Goal: Task Accomplishment & Management: Manage account settings

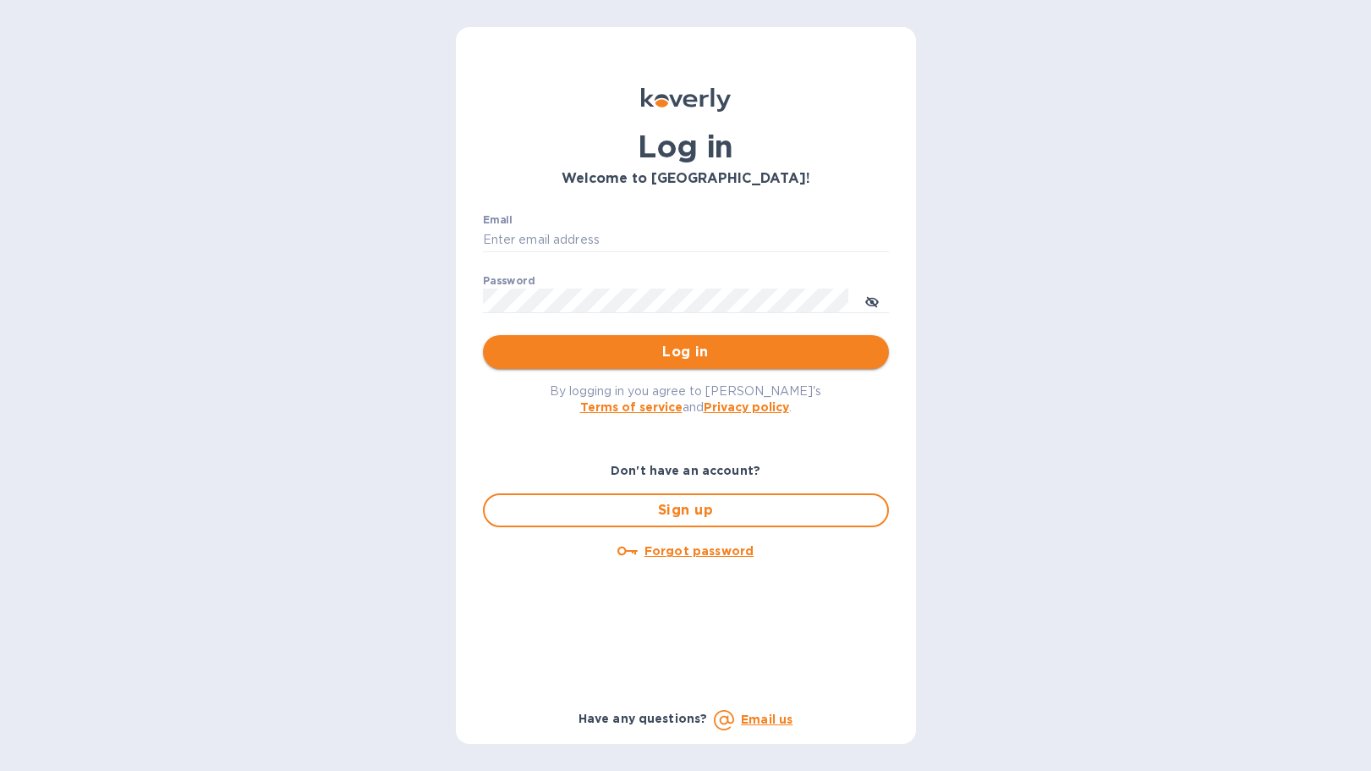
click at [695, 347] on span "Log in" at bounding box center [686, 352] width 379 height 20
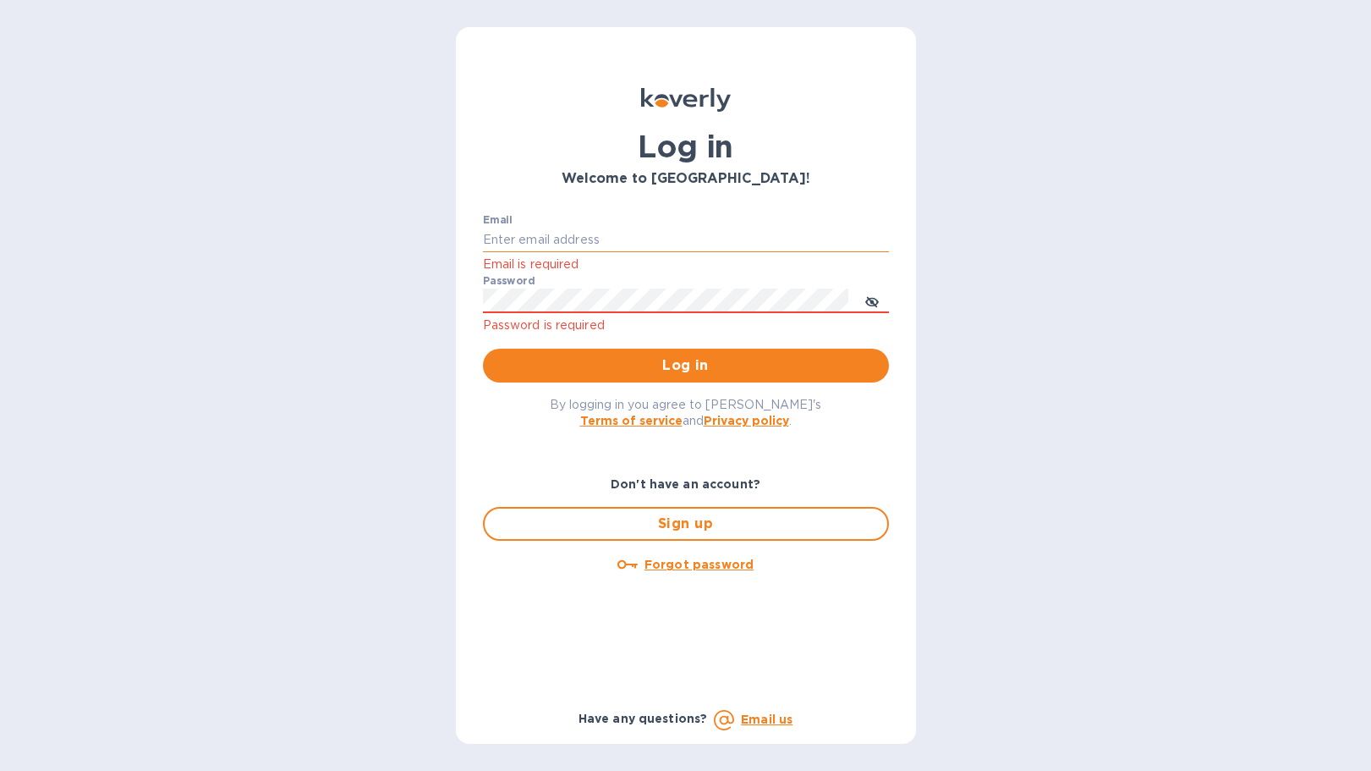
click at [597, 239] on input "Email" at bounding box center [686, 240] width 406 height 25
type input "mary.reyes@teamwpd.com"
click at [483, 349] on button "Log in" at bounding box center [686, 366] width 406 height 34
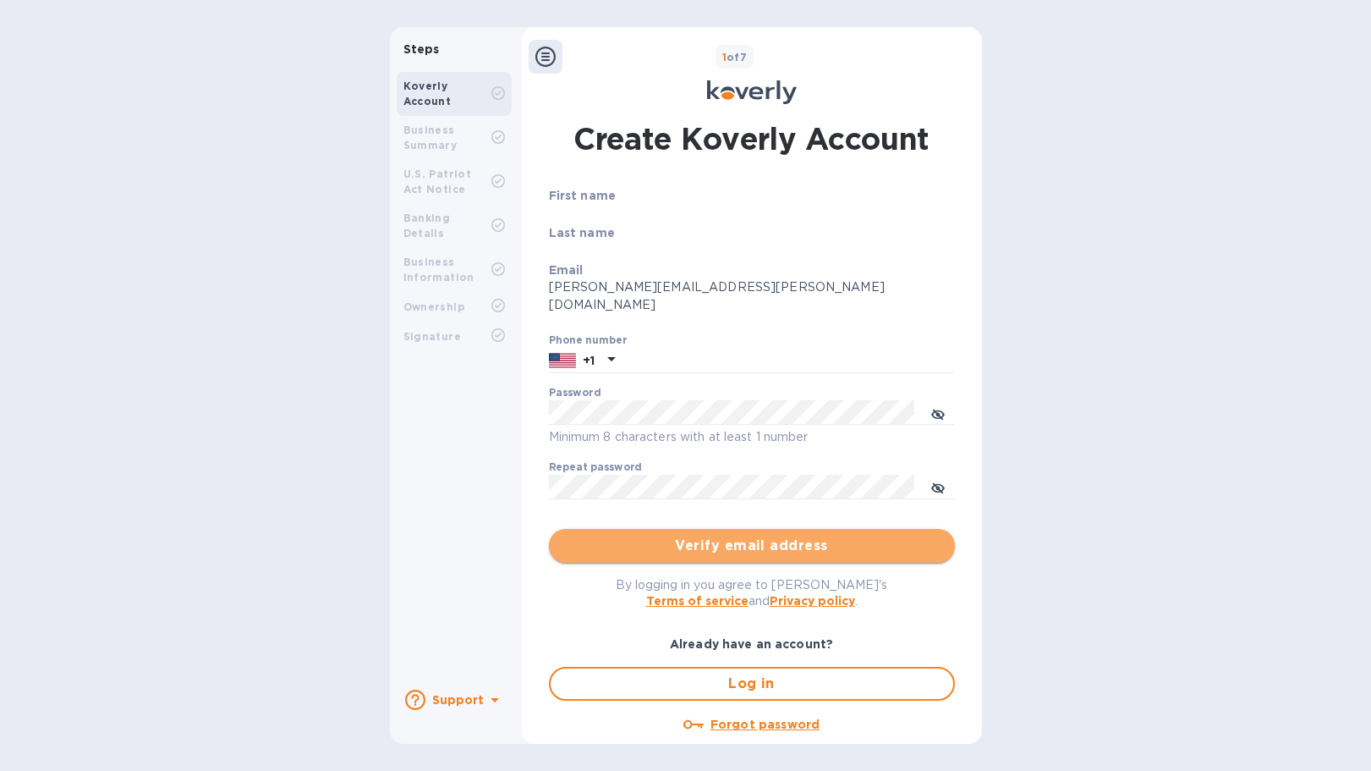
click at [747, 536] on span "Verify email address" at bounding box center [752, 546] width 379 height 20
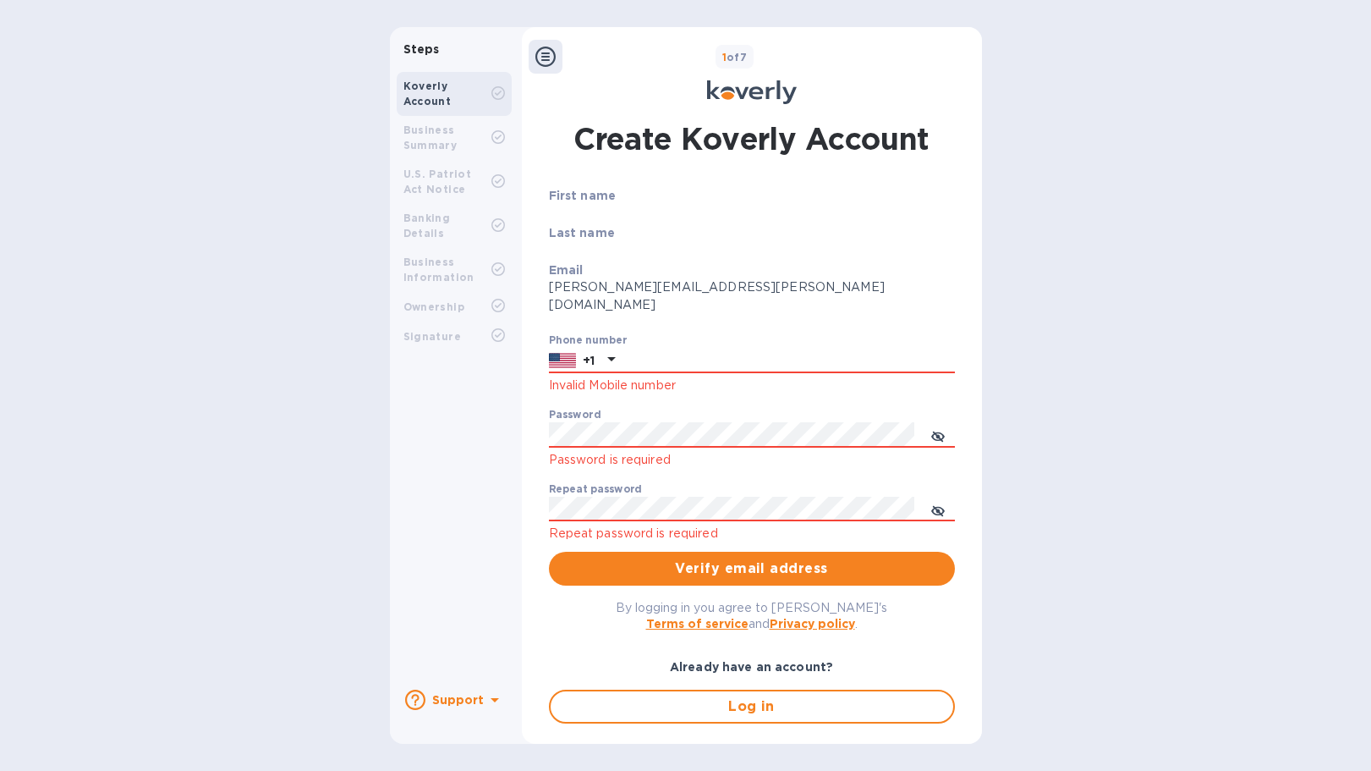
scroll to position [32, 0]
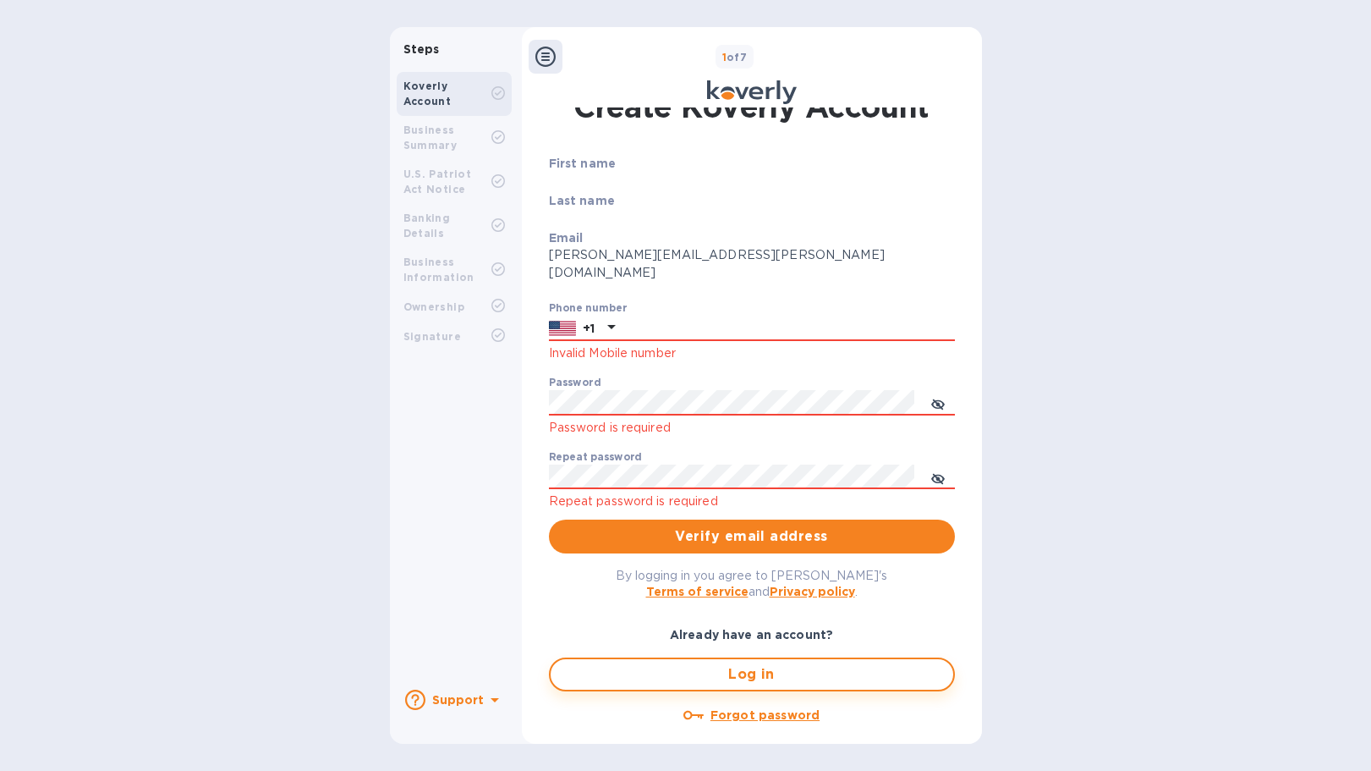
click at [740, 664] on span "Log in" at bounding box center [752, 674] width 376 height 20
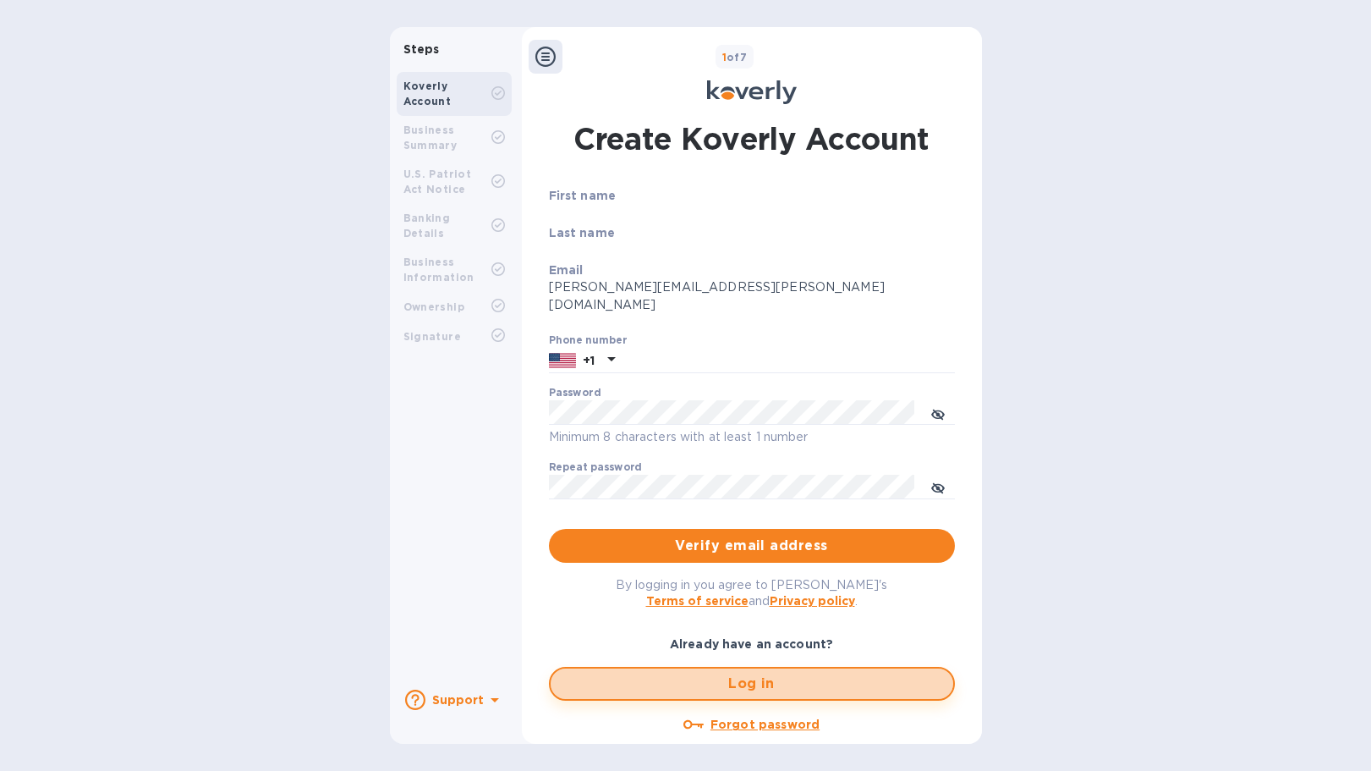
click at [745, 673] on span "Log in" at bounding box center [752, 683] width 376 height 20
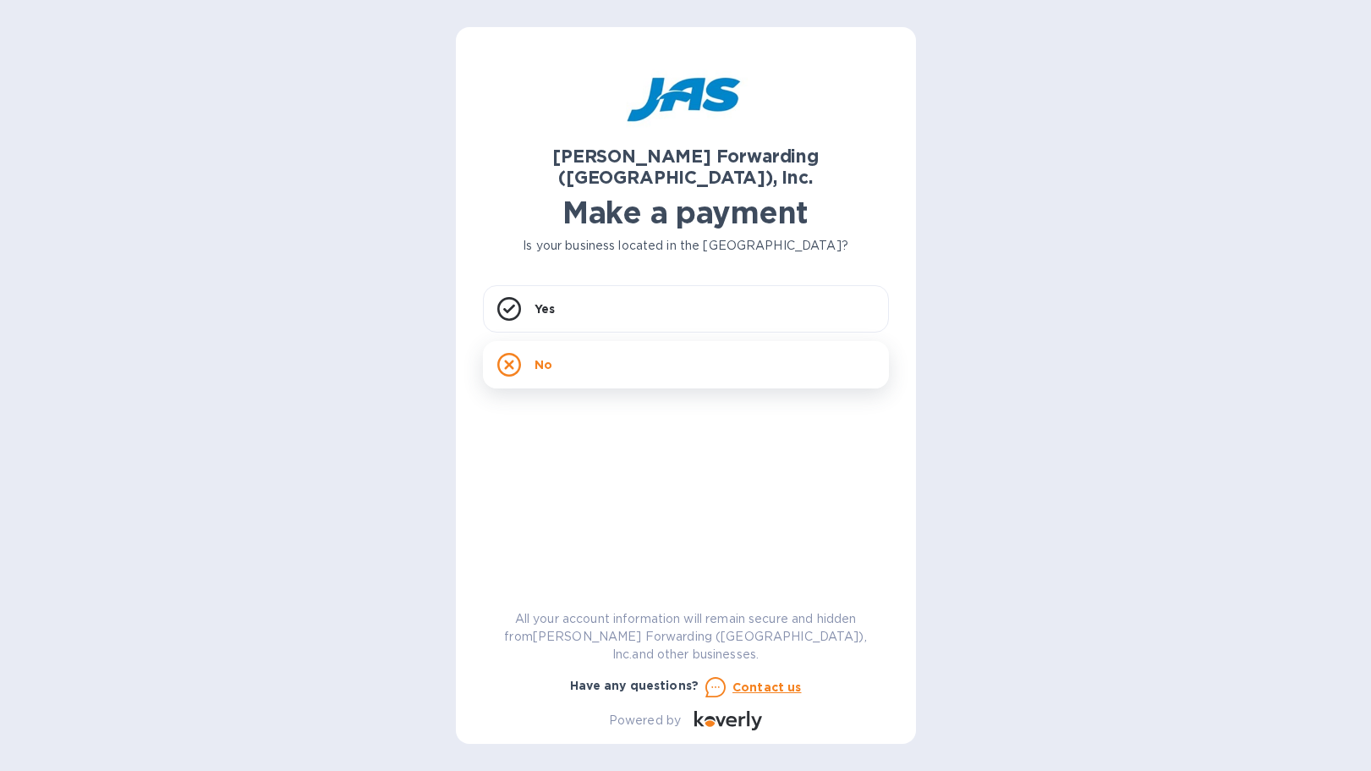
click at [544, 356] on p "No" at bounding box center [544, 364] width 18 height 17
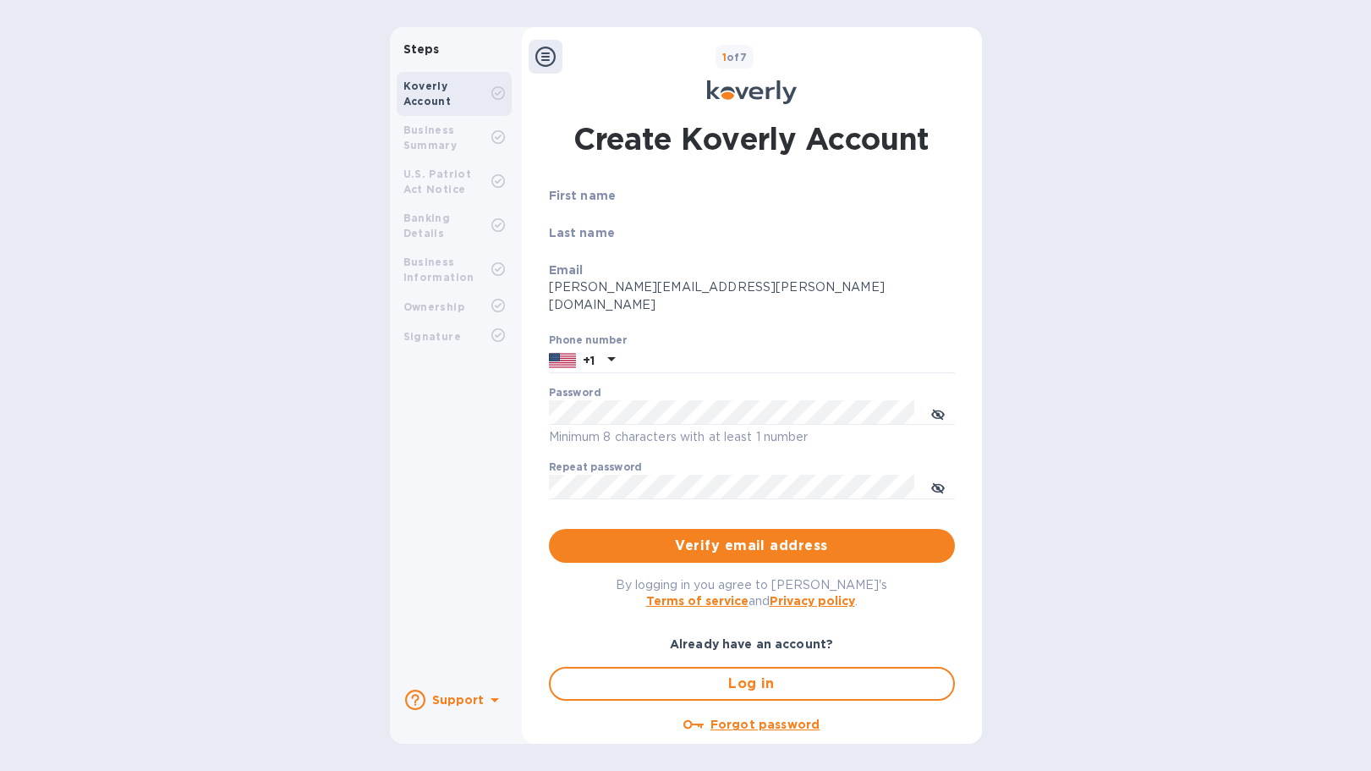
click at [541, 52] on icon at bounding box center [546, 57] width 20 height 20
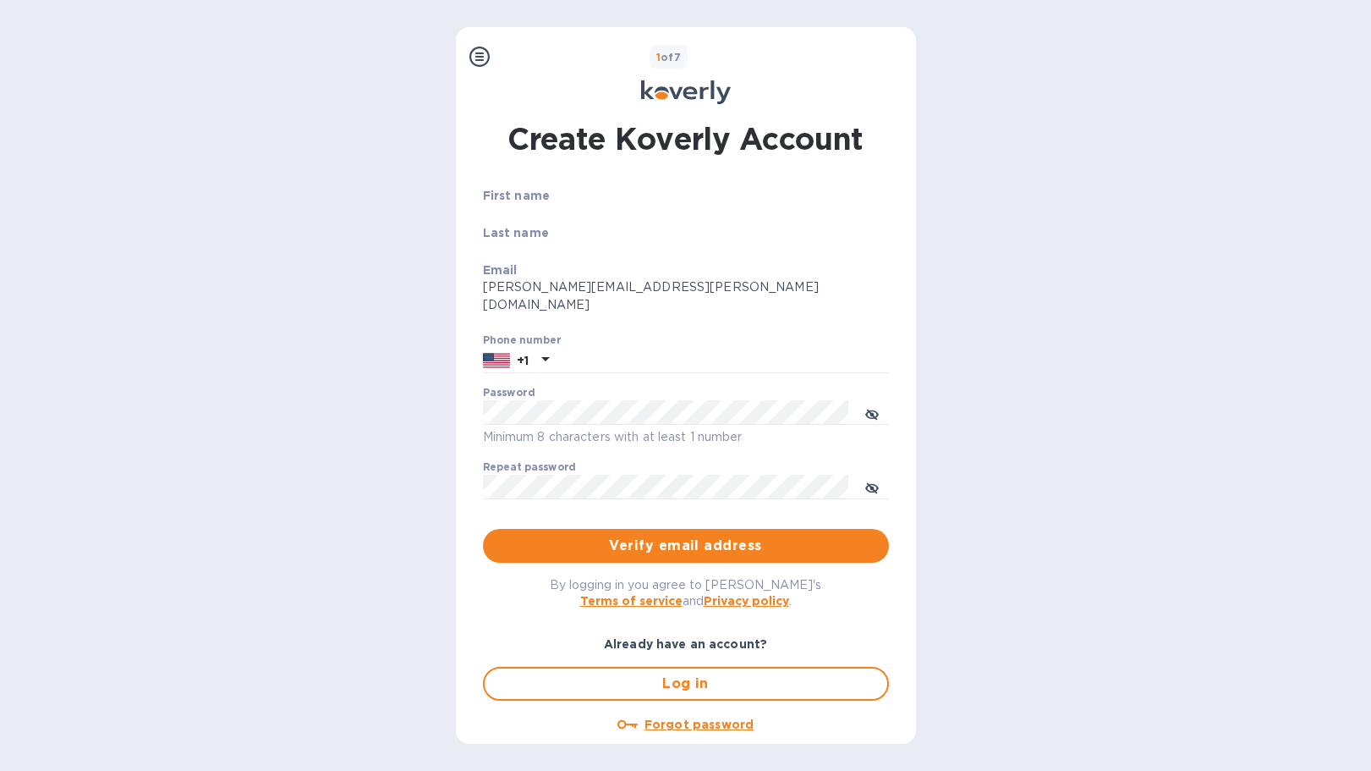
click at [474, 59] on icon at bounding box center [480, 57] width 20 height 20
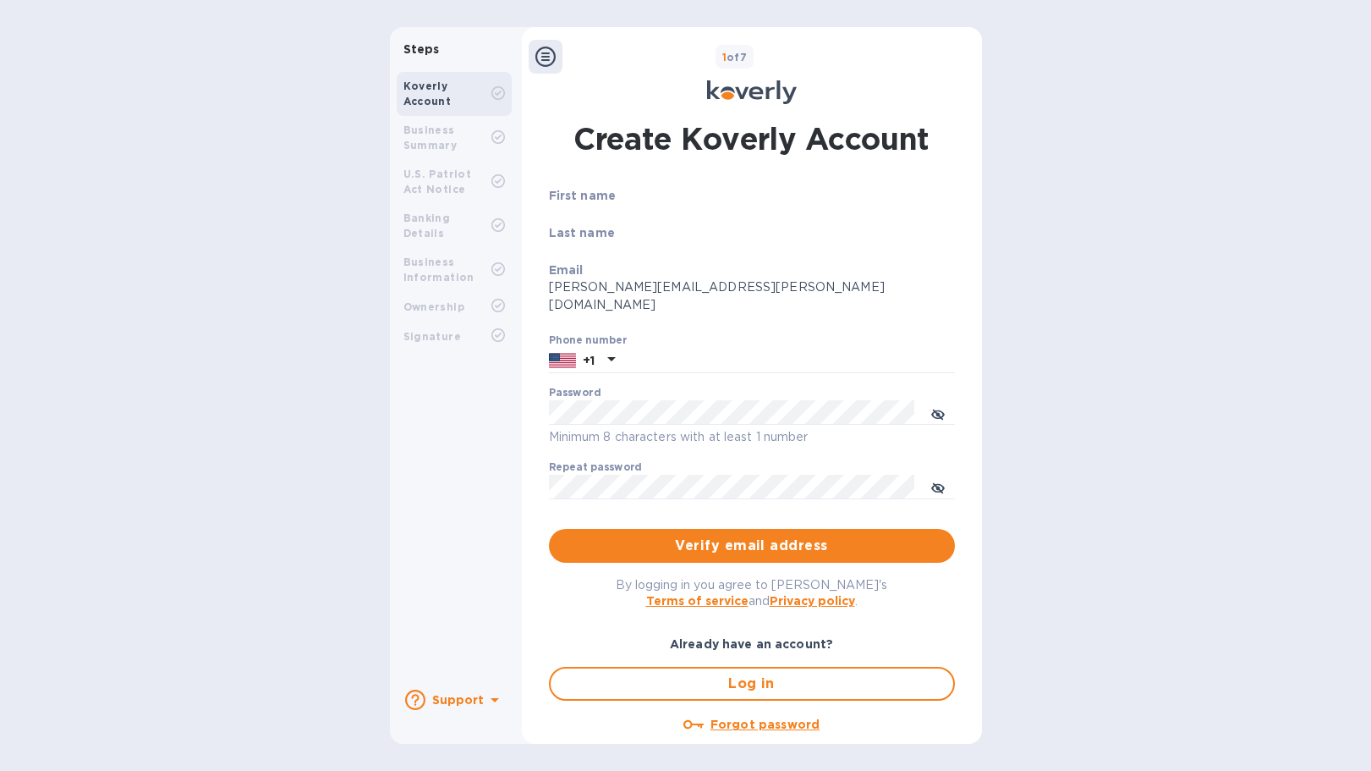
click at [492, 93] on rect at bounding box center [498, 92] width 13 height 13
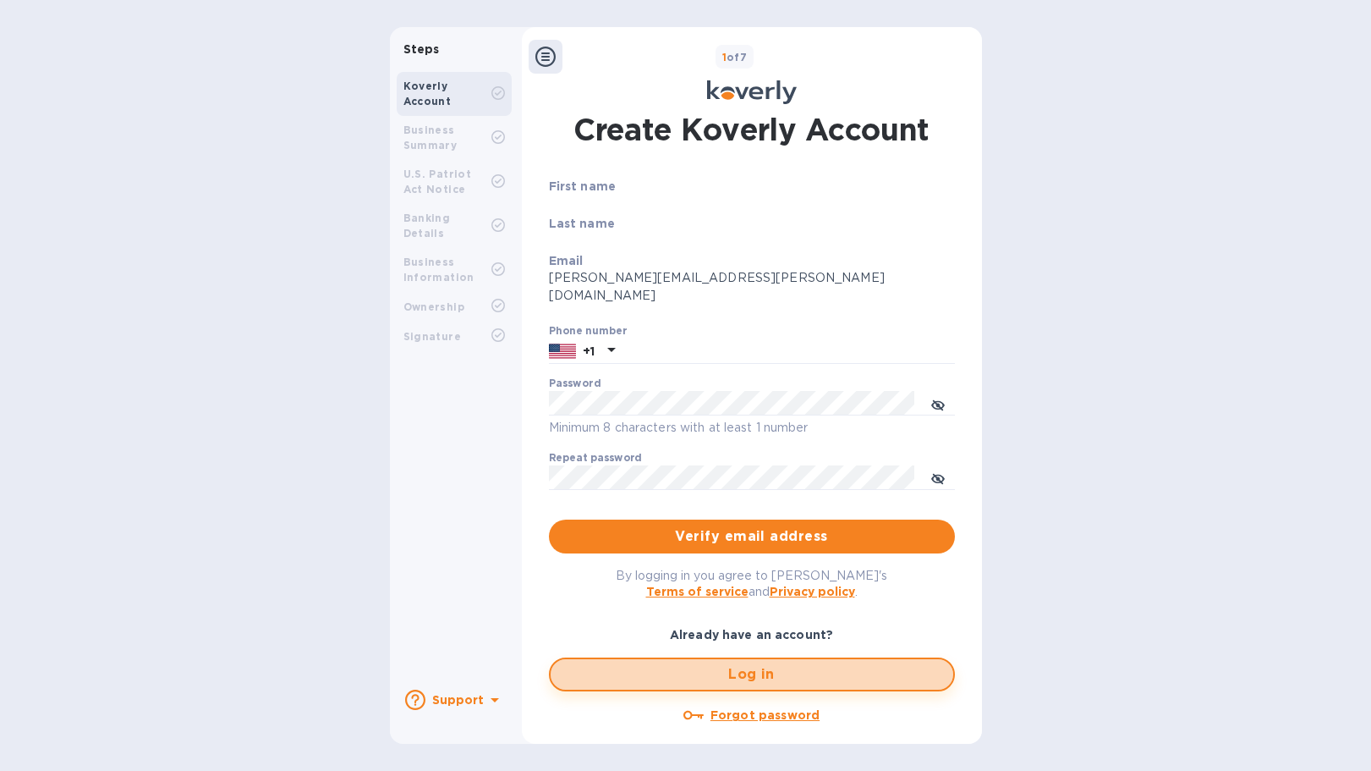
click at [741, 664] on span "Log in" at bounding box center [752, 674] width 376 height 20
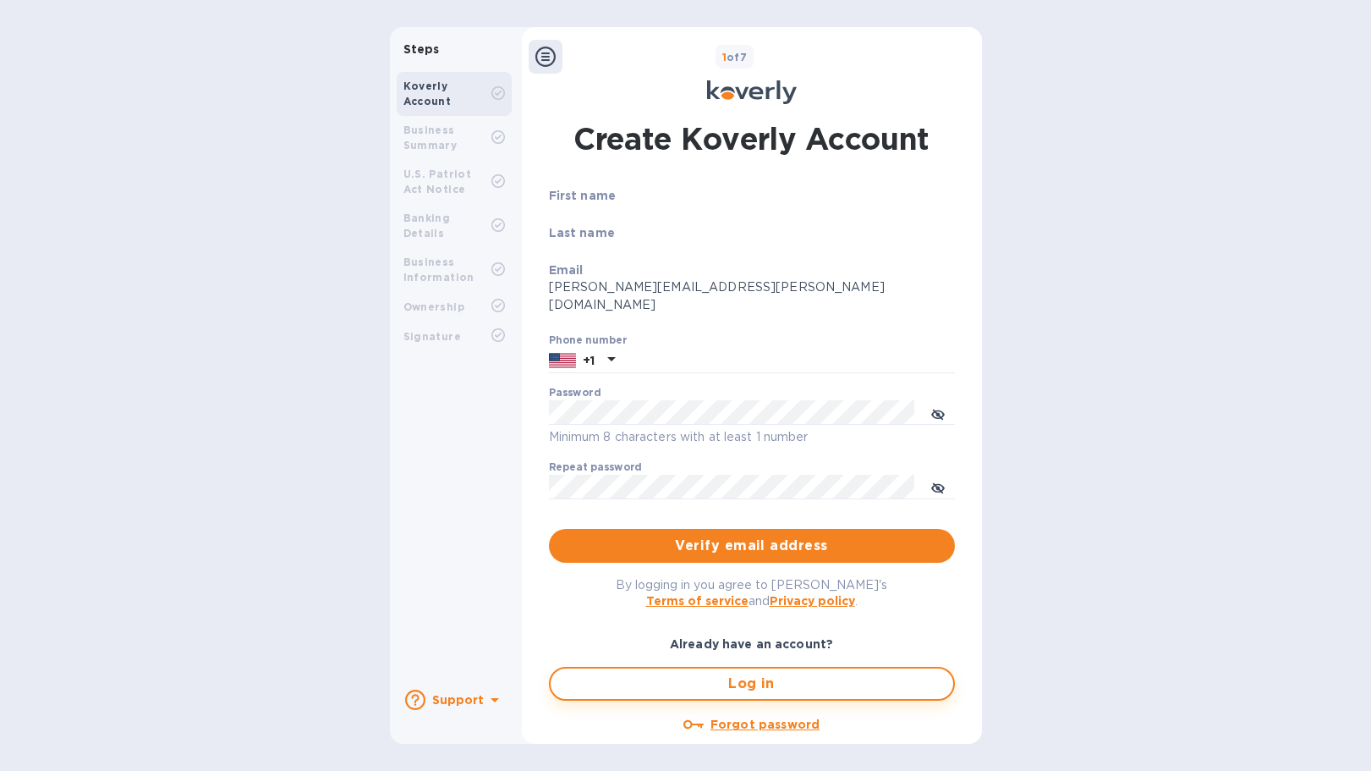
click at [745, 673] on span "Log in" at bounding box center [752, 683] width 376 height 20
